Goal: Task Accomplishment & Management: Complete application form

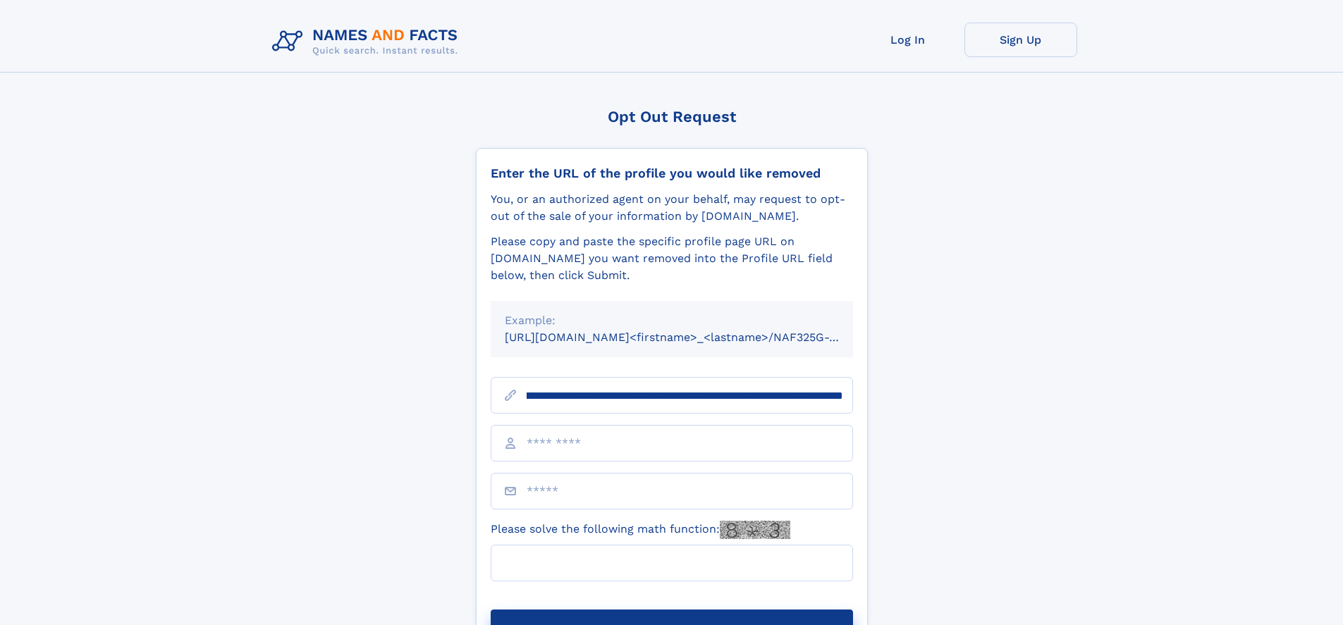
scroll to position [0, 151]
type input "**********"
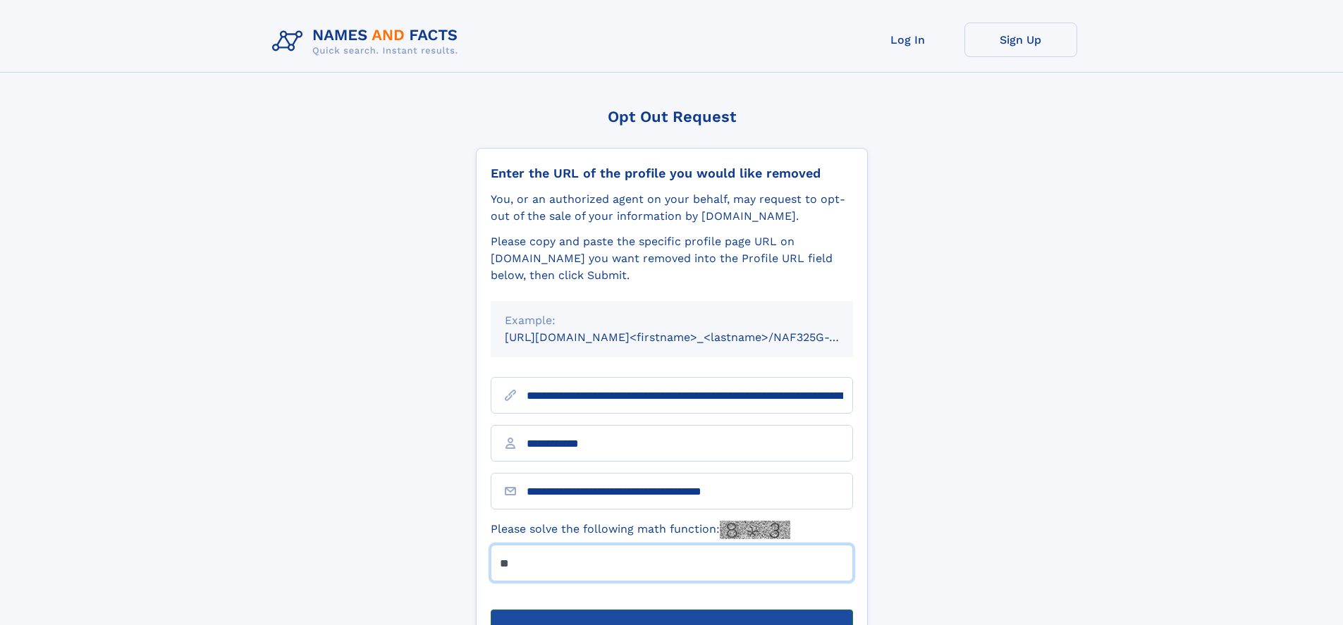
type input "**"
click at [671, 610] on button "Submit Opt Out Request" at bounding box center [672, 632] width 362 height 45
